Goal: Information Seeking & Learning: Learn about a topic

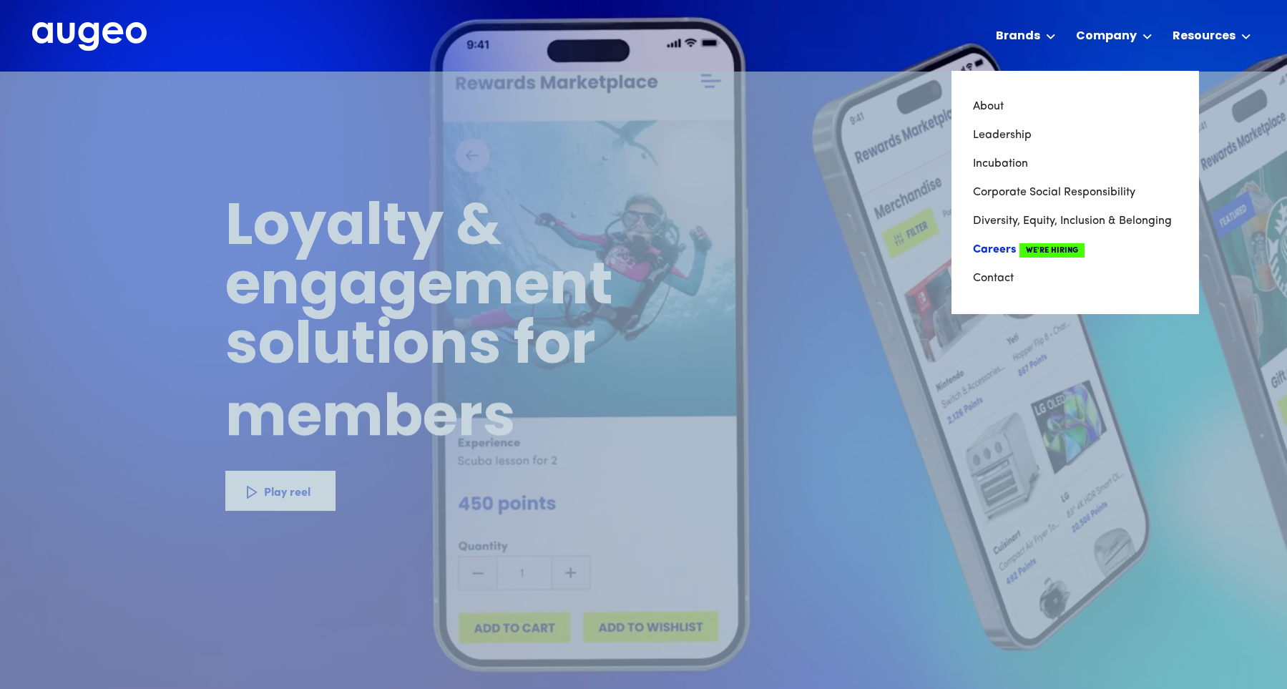
click at [1052, 252] on span "We're Hiring" at bounding box center [1052, 250] width 65 height 14
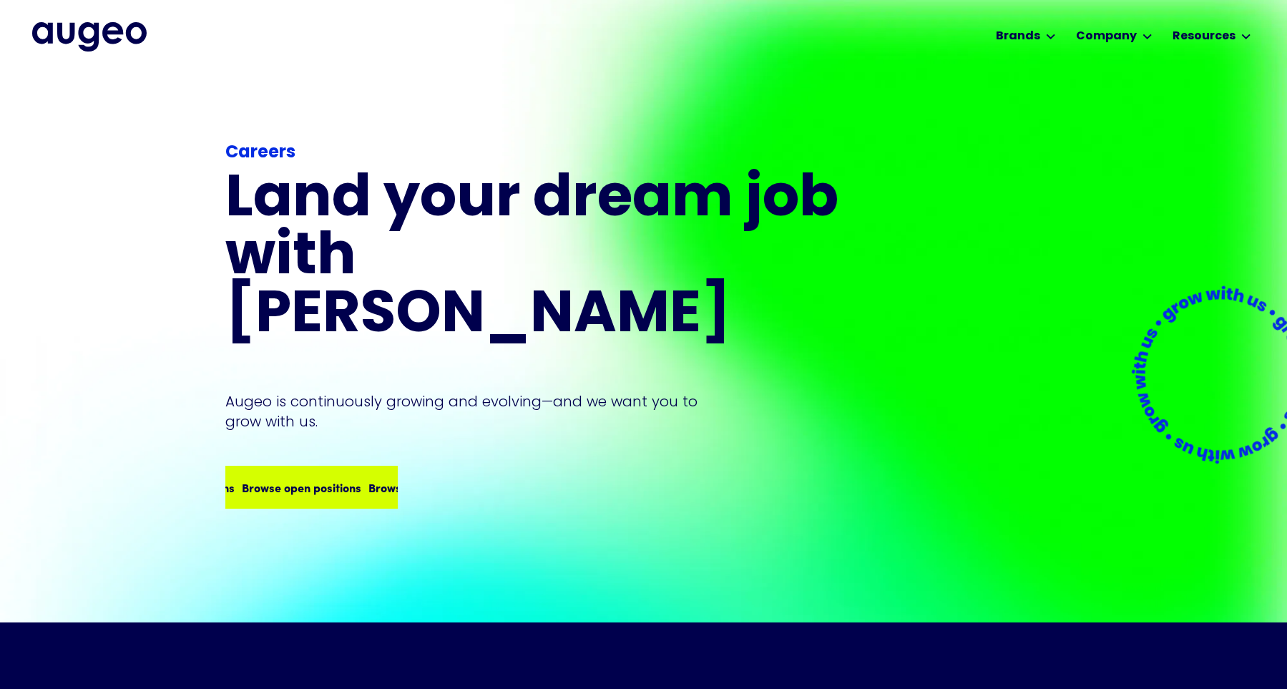
click at [363, 468] on div "Browse open positions Browse open positions Browse open positions Browse open p…" at bounding box center [312, 487] width 170 height 40
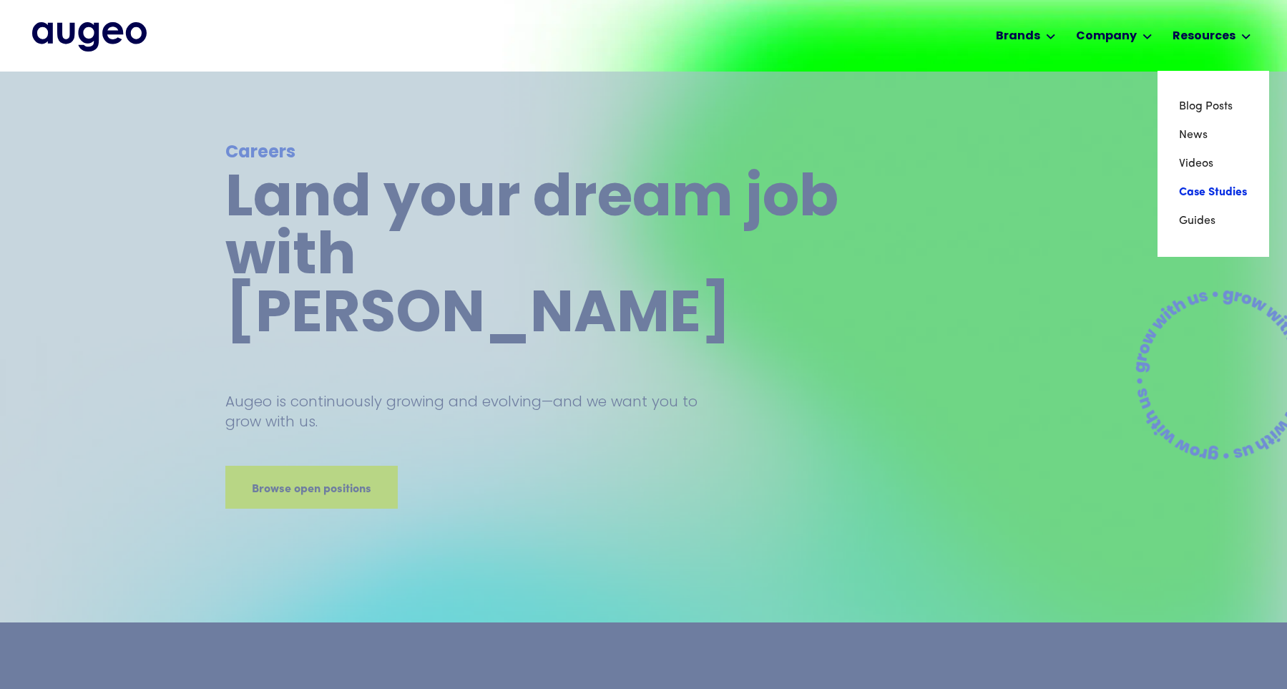
click at [1206, 199] on link "Case Studies" at bounding box center [1213, 192] width 69 height 29
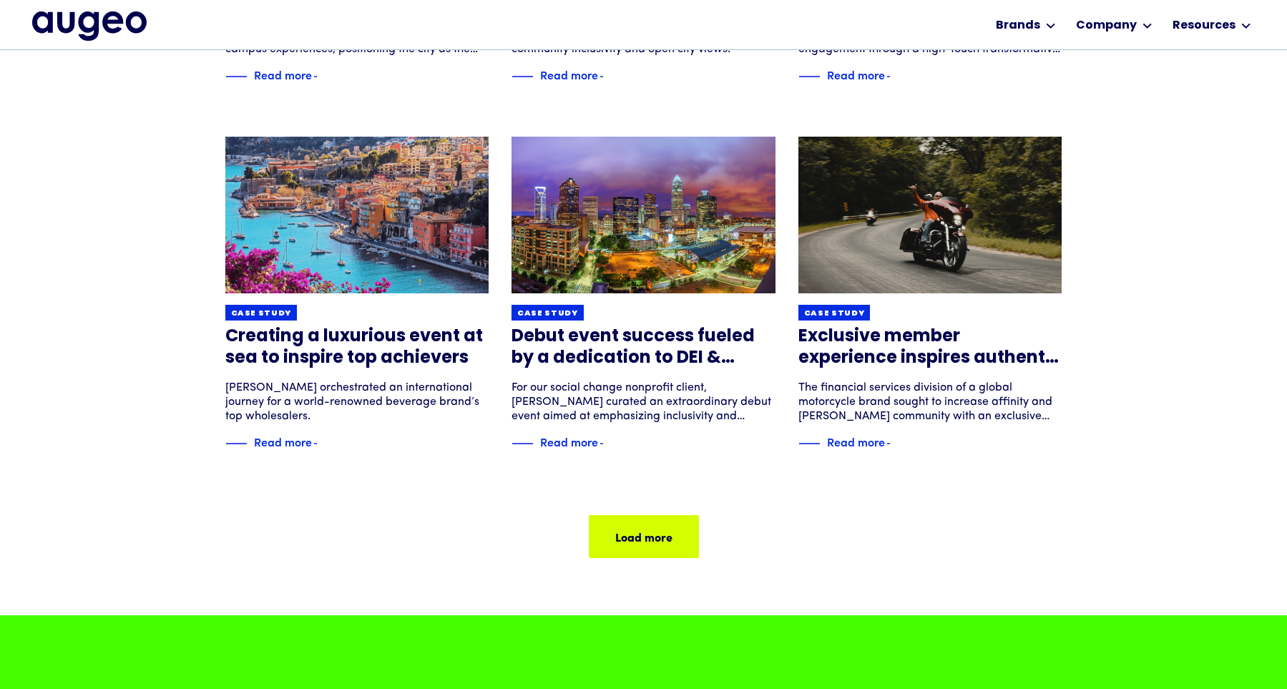
scroll to position [866, 0]
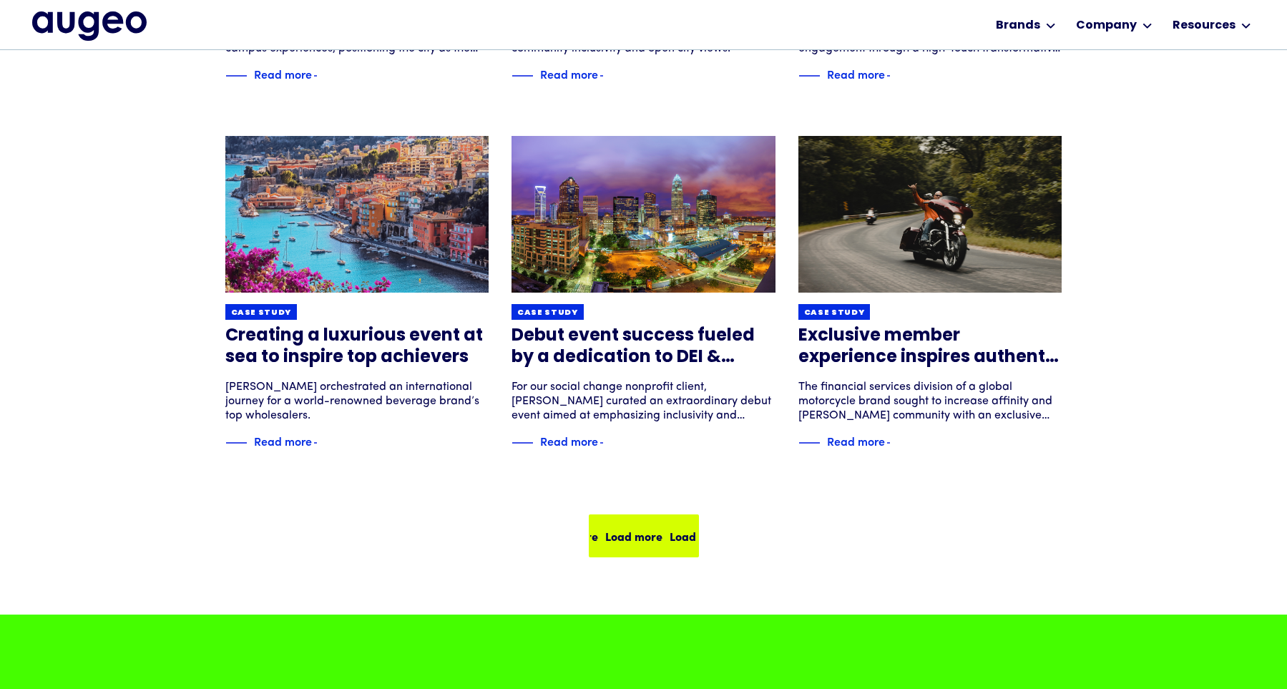
click at [665, 529] on div "Load more" at bounding box center [693, 535] width 57 height 17
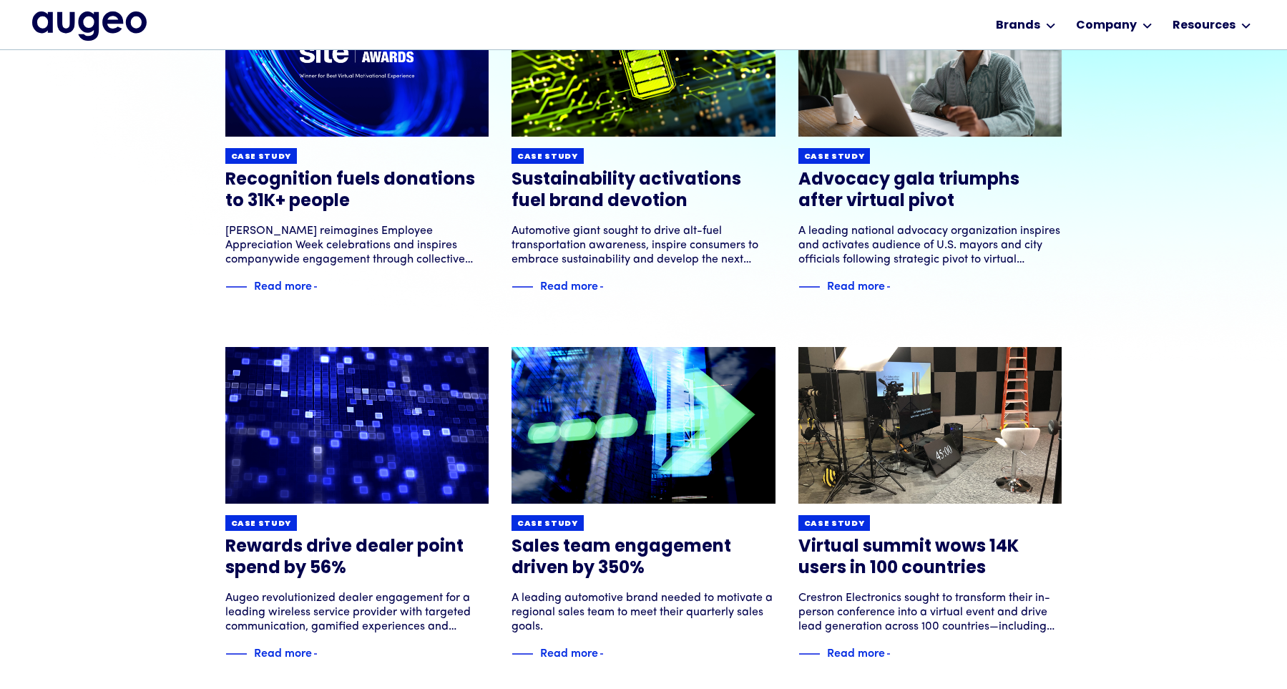
scroll to position [288, 0]
